Goal: Navigation & Orientation: Understand site structure

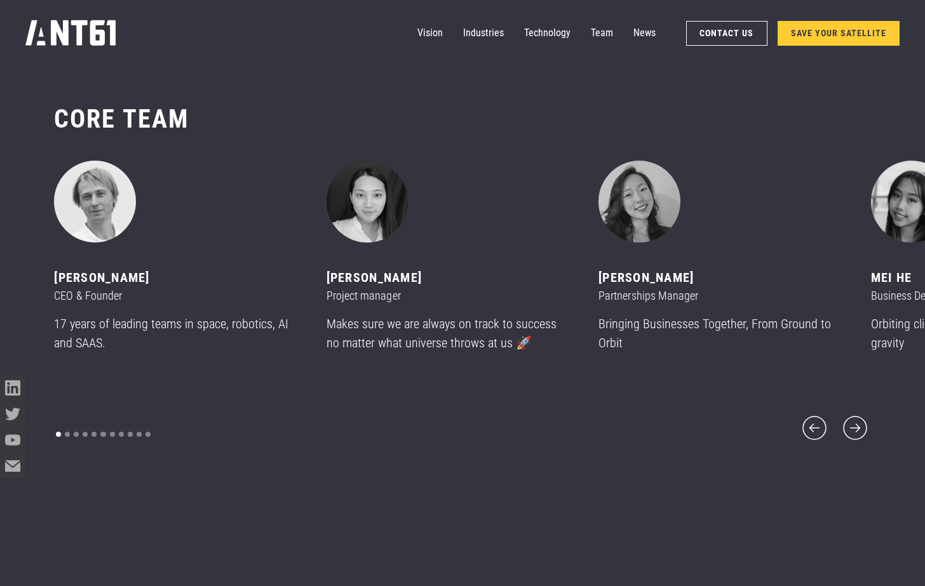
scroll to position [7040, 0]
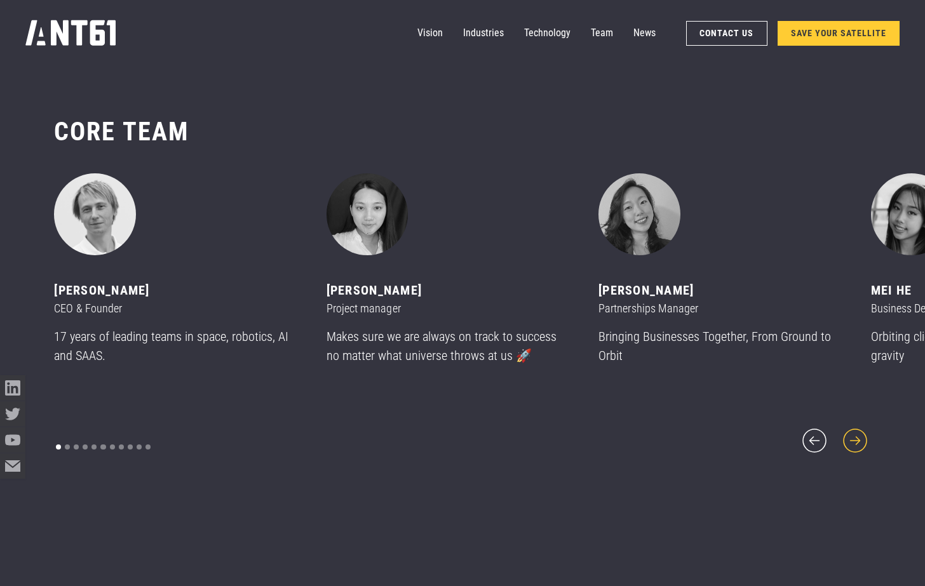
click at [857, 431] on icon "next slide" at bounding box center [854, 440] width 30 height 30
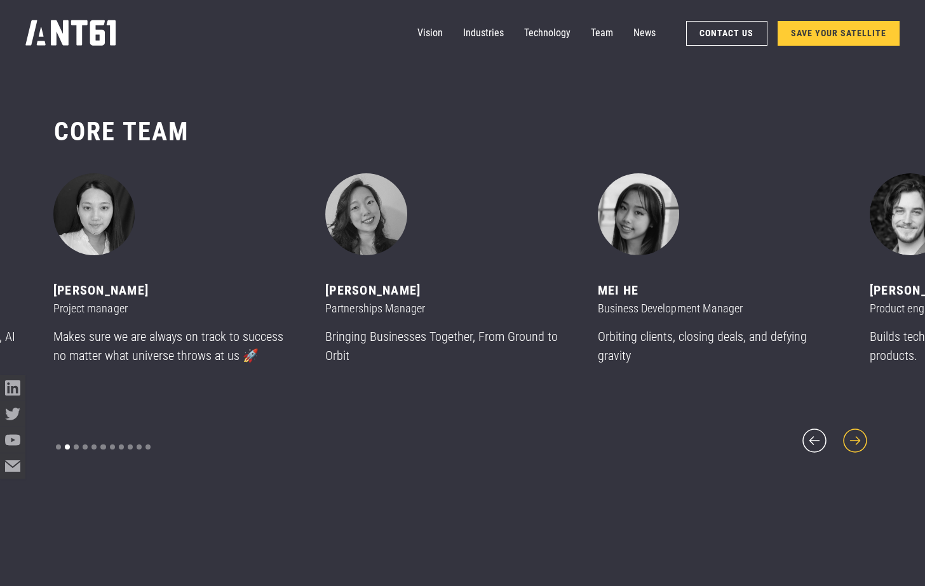
click at [857, 431] on icon "next slide" at bounding box center [854, 440] width 30 height 30
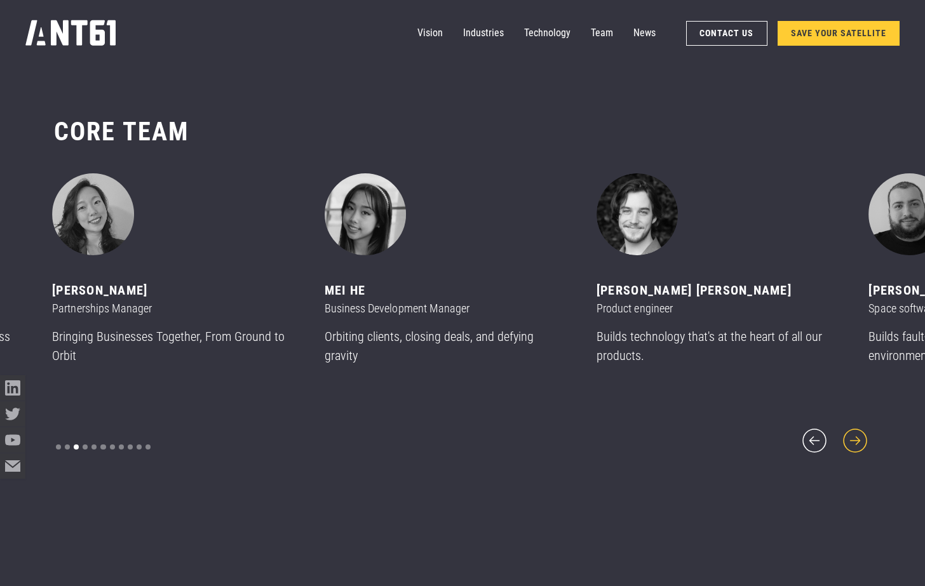
click at [857, 431] on icon "next slide" at bounding box center [854, 440] width 30 height 30
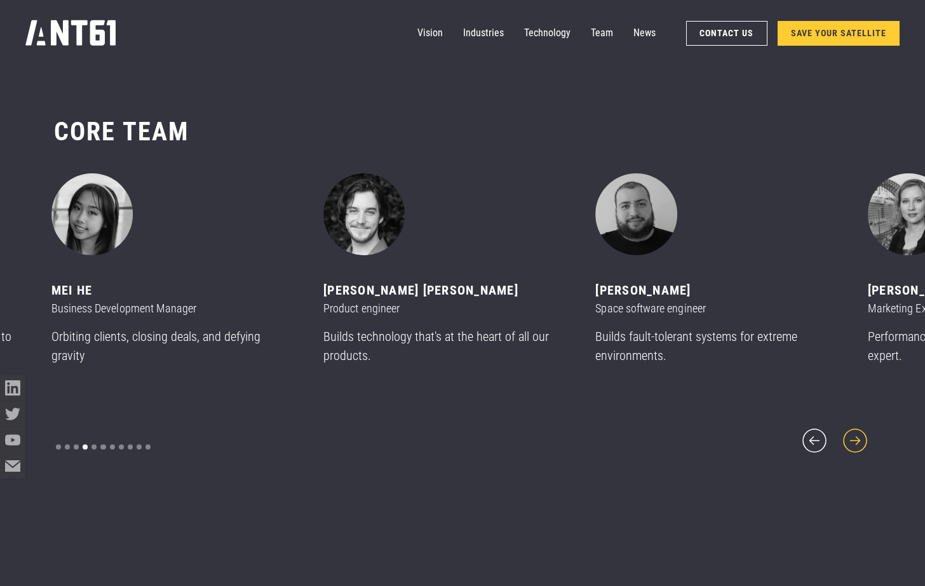
click at [857, 431] on icon "next slide" at bounding box center [854, 440] width 30 height 30
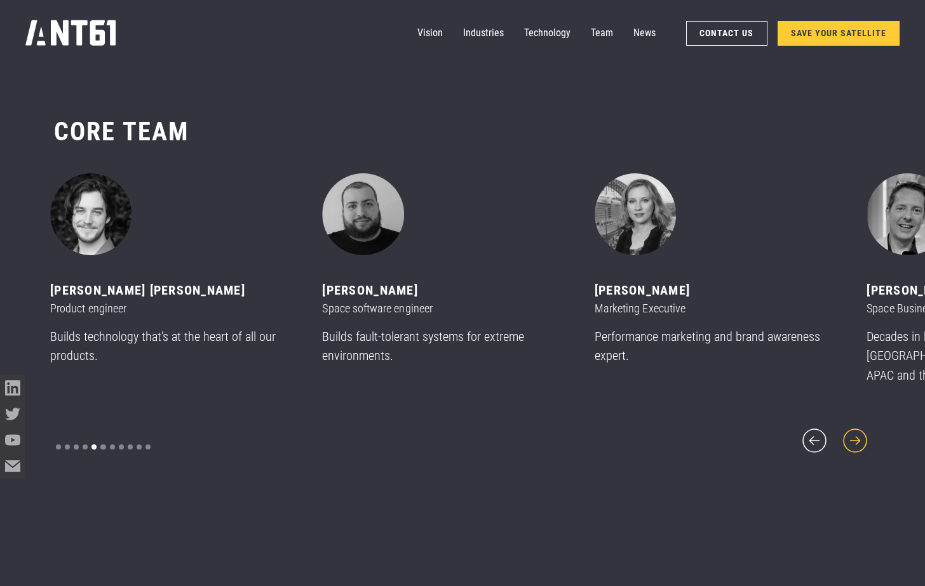
click at [857, 431] on icon "next slide" at bounding box center [854, 440] width 30 height 30
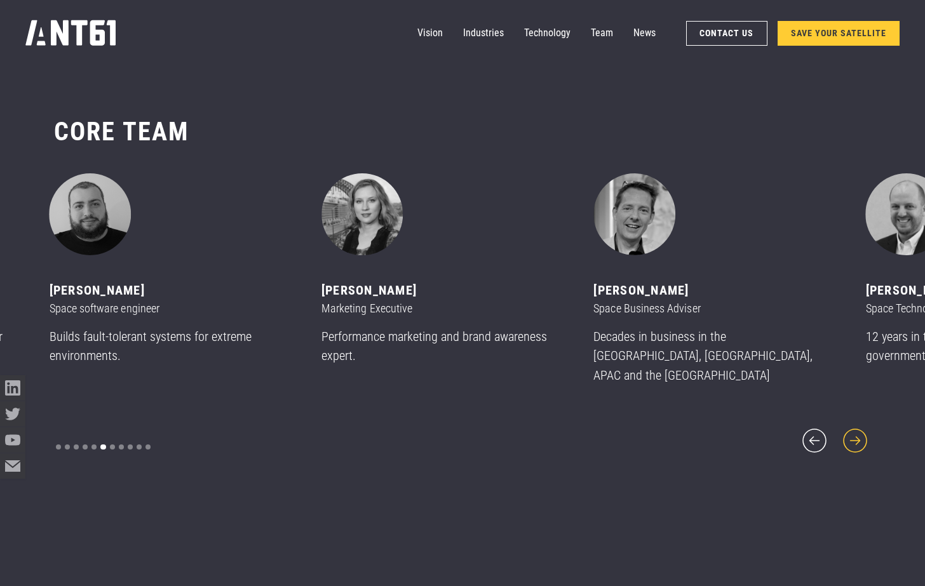
click at [857, 431] on icon "next slide" at bounding box center [854, 440] width 30 height 30
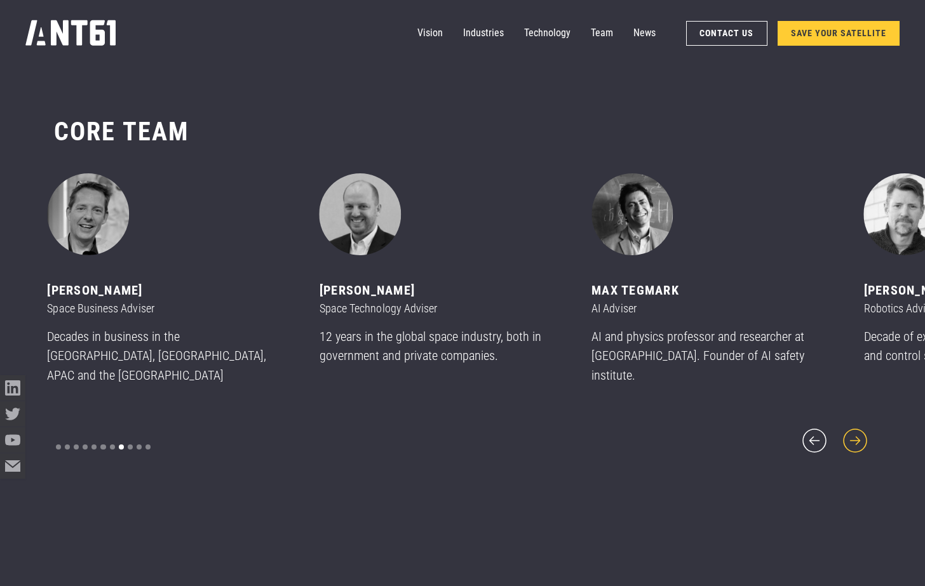
click at [857, 431] on icon "next slide" at bounding box center [854, 440] width 30 height 30
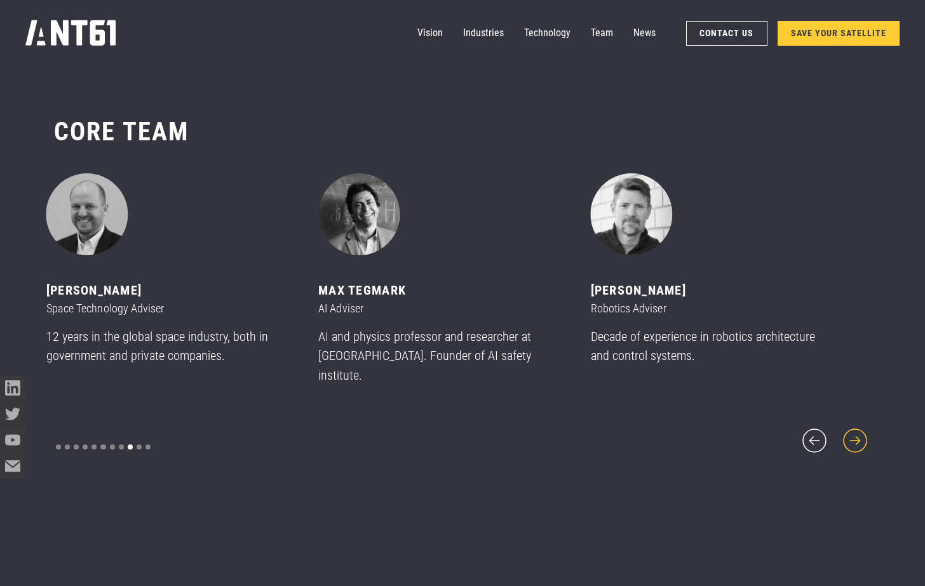
click at [857, 431] on icon "next slide" at bounding box center [854, 440] width 30 height 30
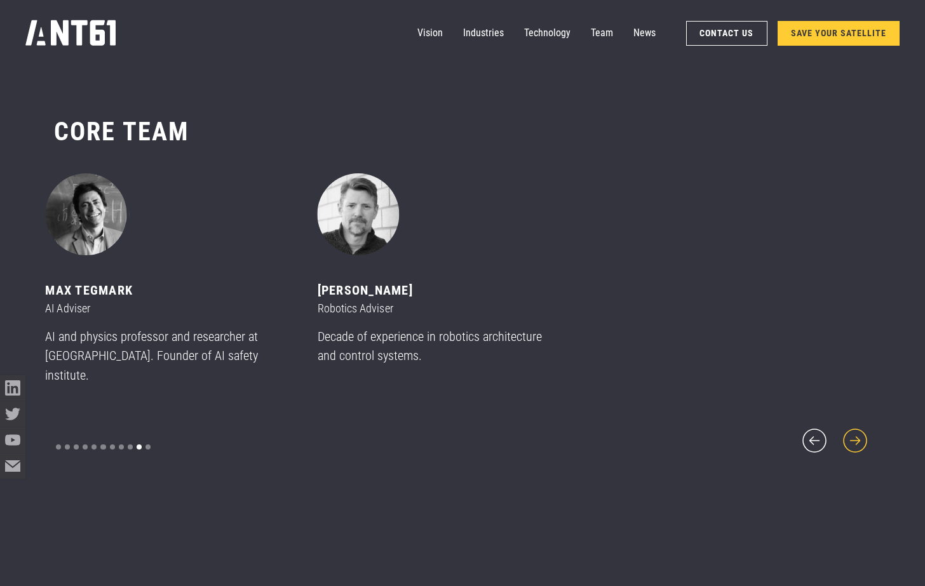
click at [857, 431] on icon "next slide" at bounding box center [854, 440] width 30 height 30
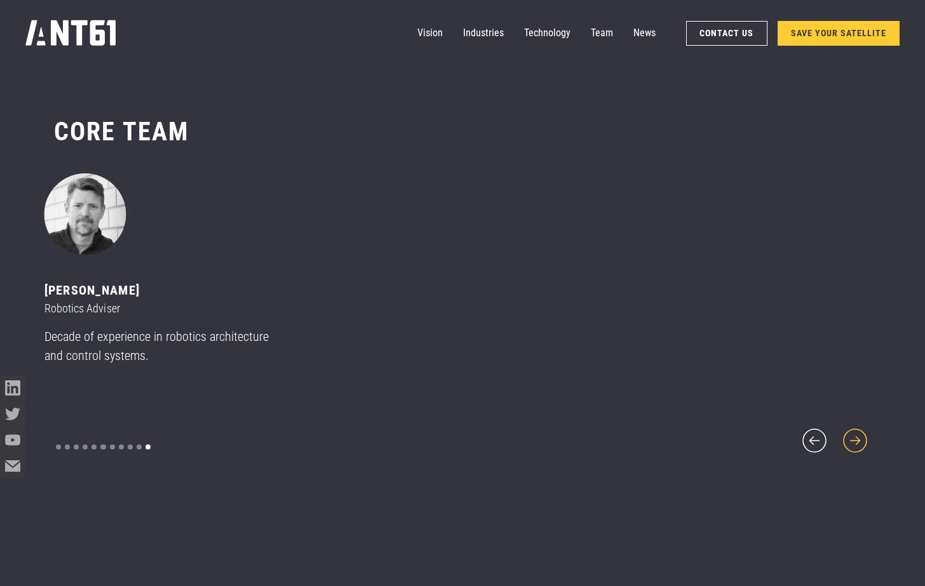
click at [857, 431] on icon "next slide" at bounding box center [854, 440] width 30 height 30
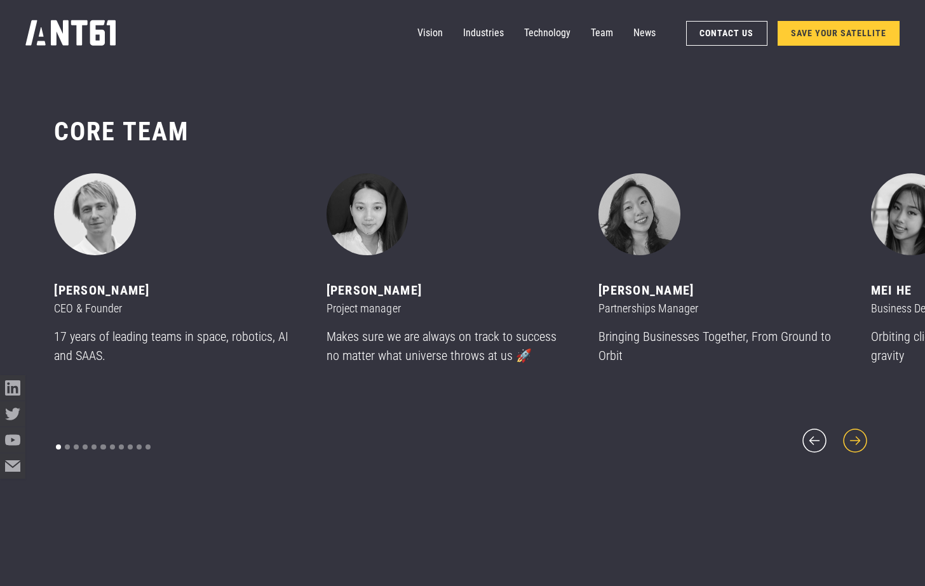
click at [857, 431] on icon "next slide" at bounding box center [854, 440] width 30 height 30
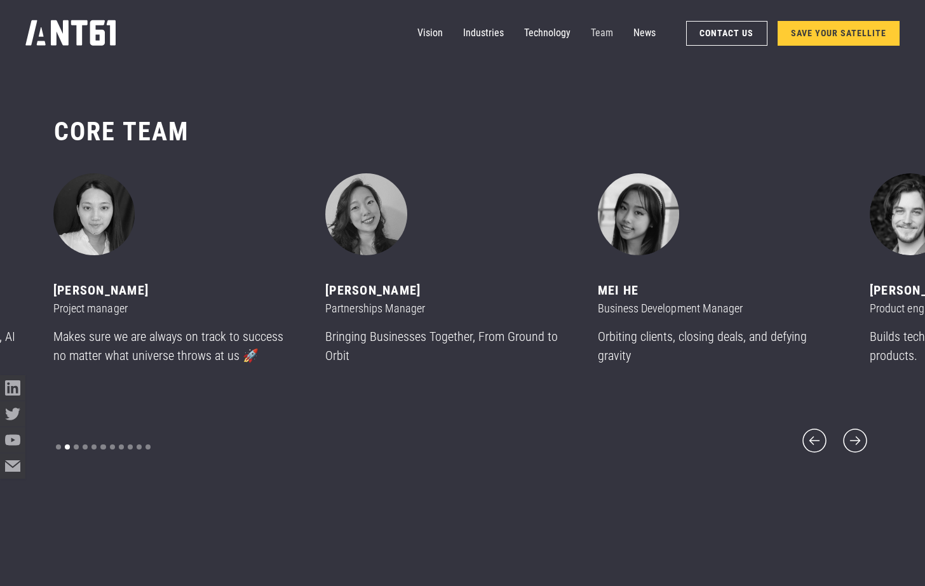
click at [606, 29] on link "Team" at bounding box center [602, 32] width 22 height 25
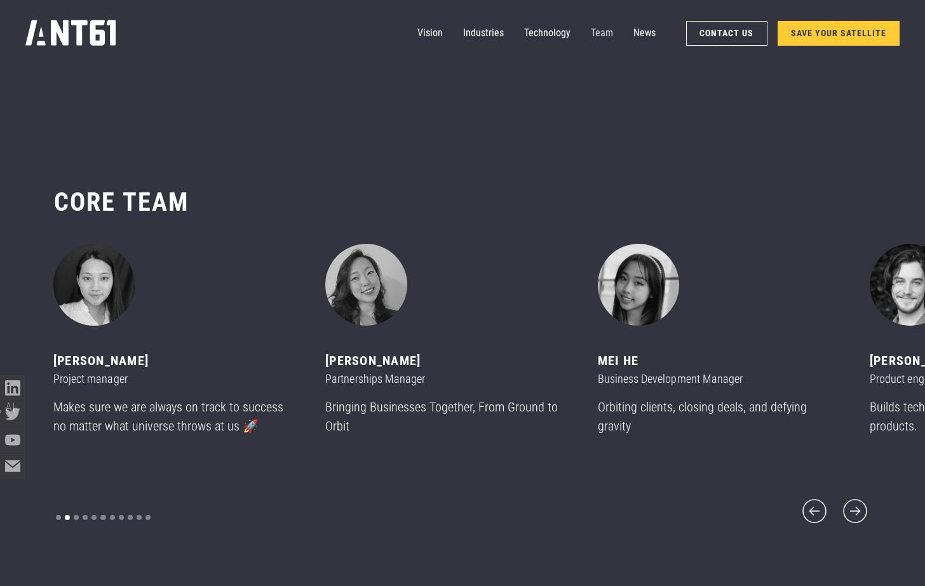
scroll to position [6966, 0]
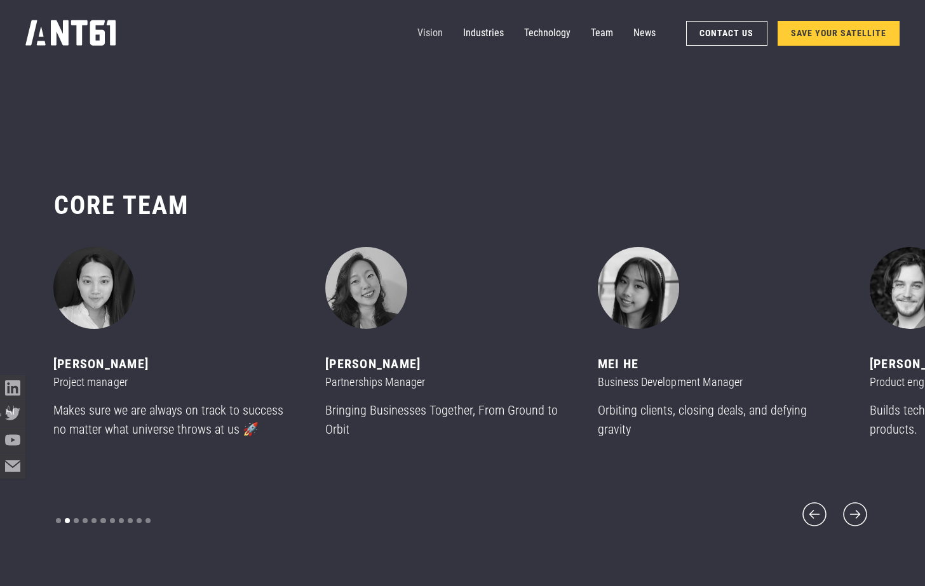
click at [436, 34] on link "Vision" at bounding box center [429, 32] width 25 height 25
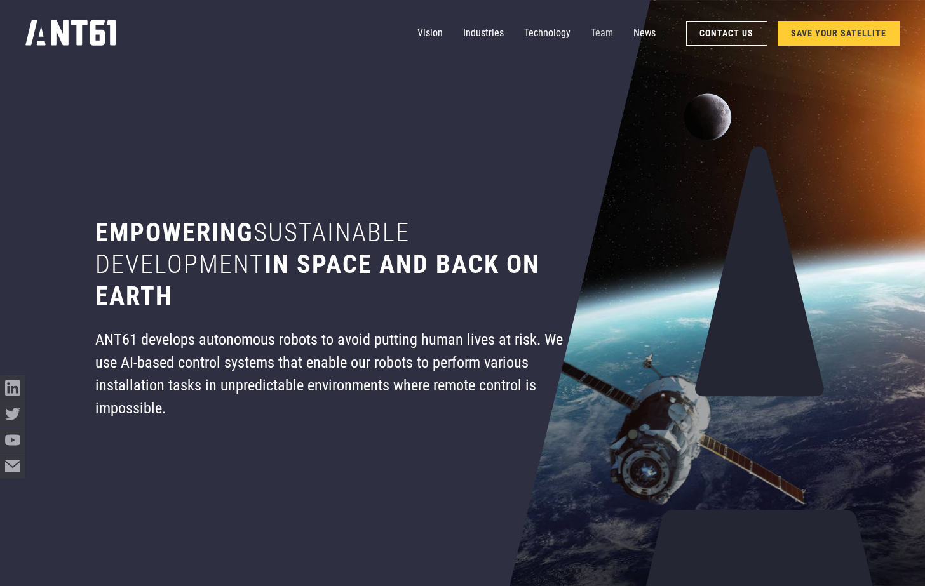
click at [593, 30] on link "Team" at bounding box center [602, 32] width 22 height 25
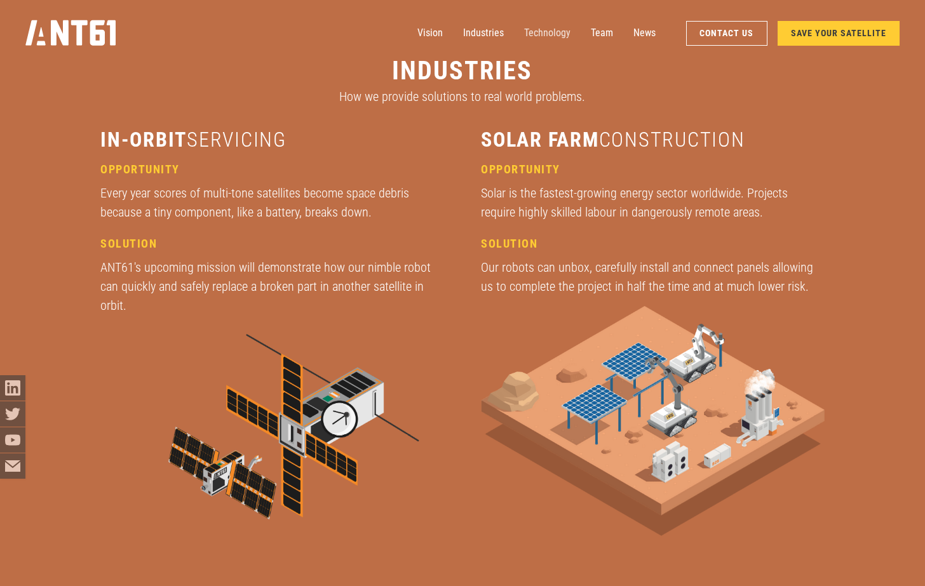
click at [548, 31] on link "Technology" at bounding box center [547, 32] width 46 height 25
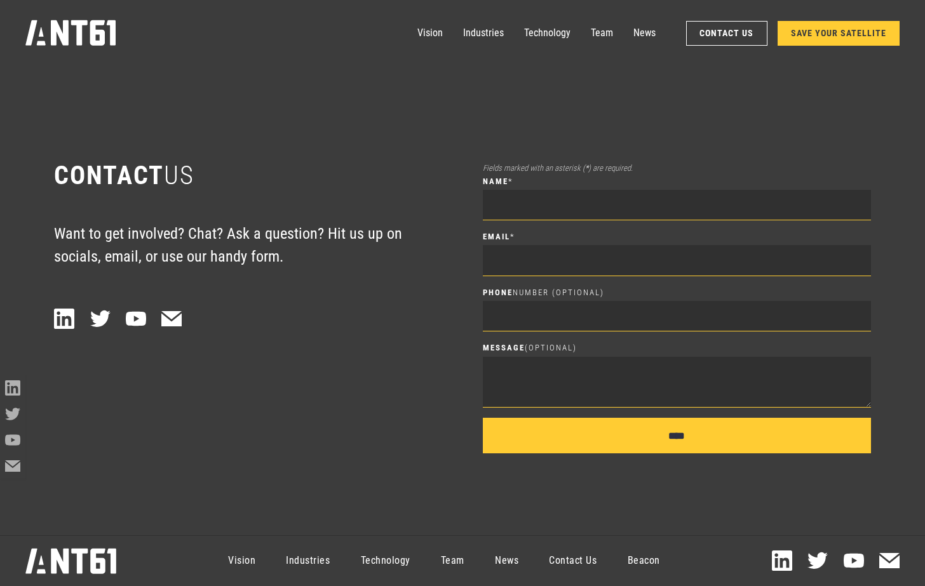
scroll to position [8128, 0]
